Goal: Task Accomplishment & Management: Complete application form

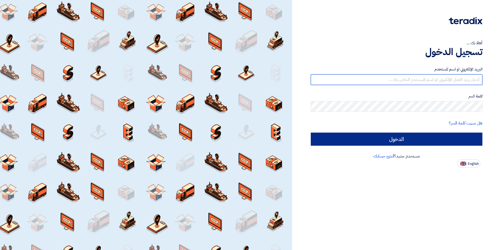
type input "[EMAIL_ADDRESS][DOMAIN_NAME]"
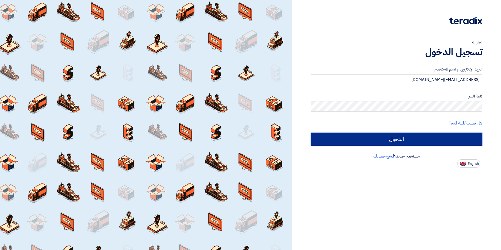
click at [417, 140] on input "الدخول" at bounding box center [397, 139] width 172 height 13
type input "Sign in"
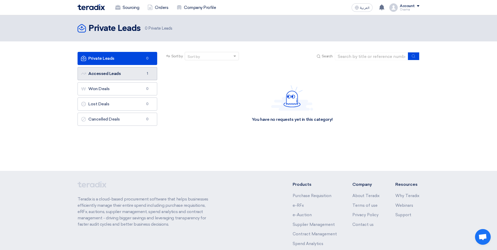
click at [119, 68] on link "Accessed Leads Accessed Leads 1" at bounding box center [118, 73] width 80 height 13
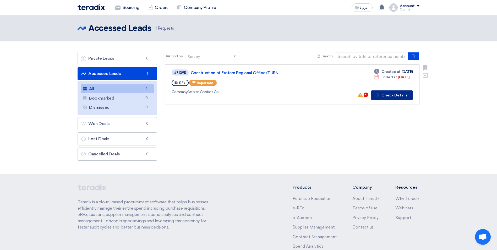
click at [402, 97] on button "Check details Check Details" at bounding box center [392, 94] width 42 height 9
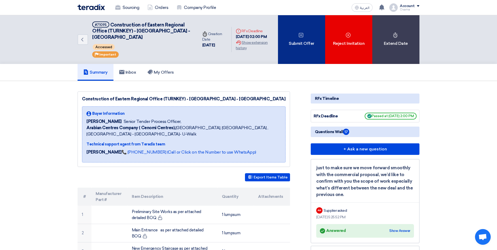
click at [299, 43] on div "Submit Offer" at bounding box center [301, 39] width 47 height 49
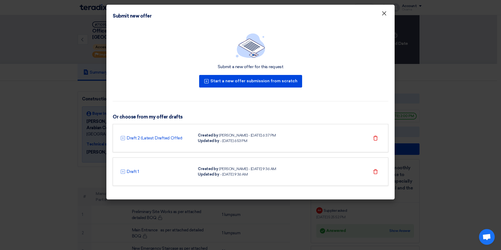
click at [379, 15] on button "×" at bounding box center [384, 13] width 14 height 10
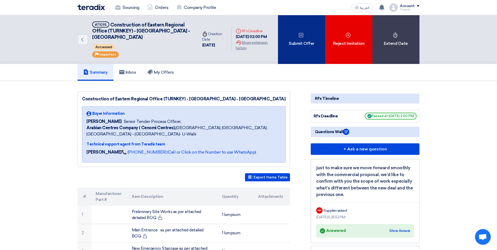
click at [307, 32] on div "Submit Offer" at bounding box center [301, 39] width 47 height 49
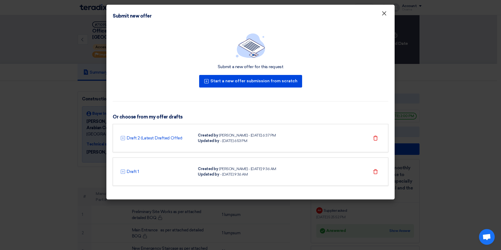
click at [384, 14] on span "×" at bounding box center [383, 14] width 5 height 10
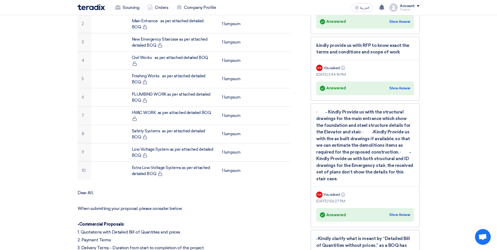
scroll to position [210, 0]
